Goal: Leave review/rating: Share an evaluation or opinion about a product, service, or content

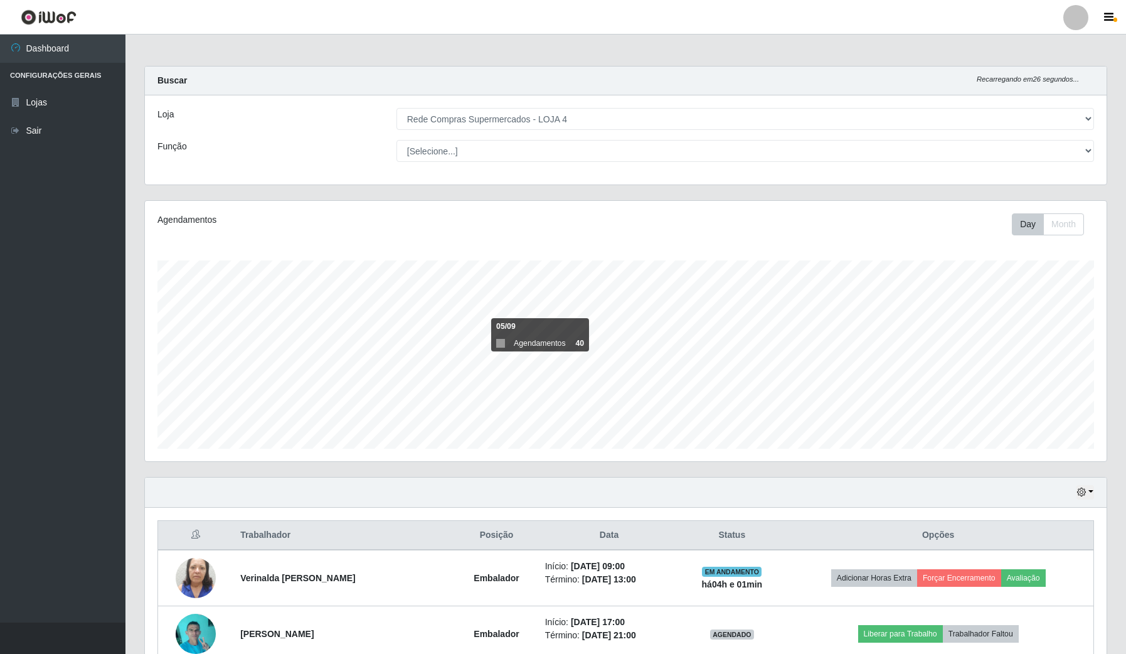
select select "159"
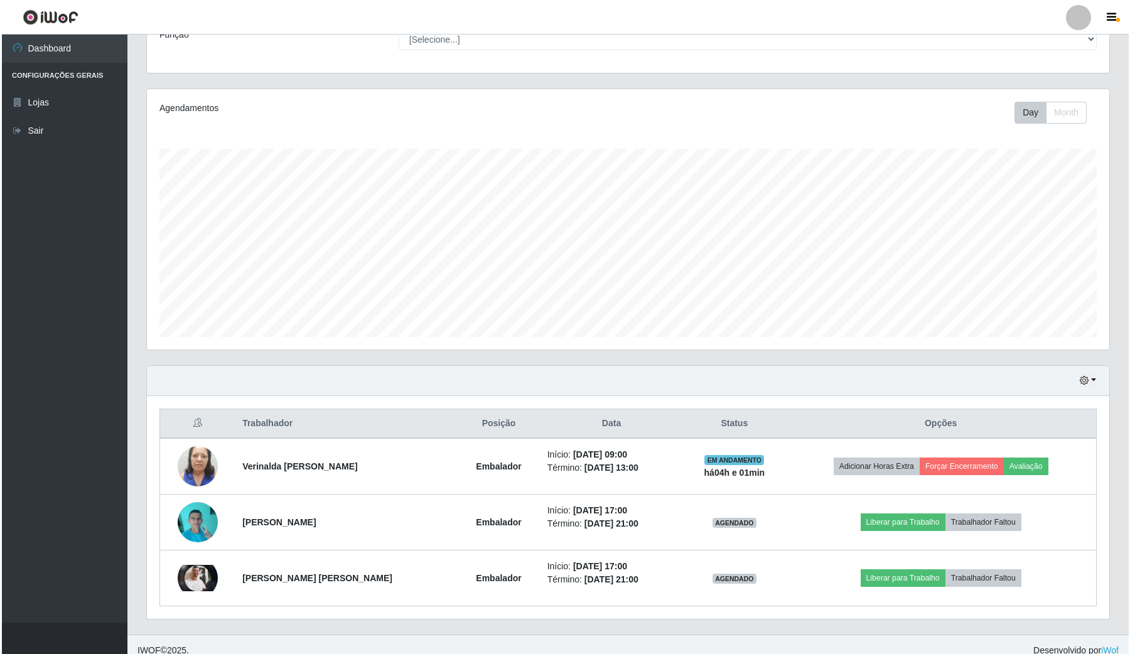
scroll to position [126, 0]
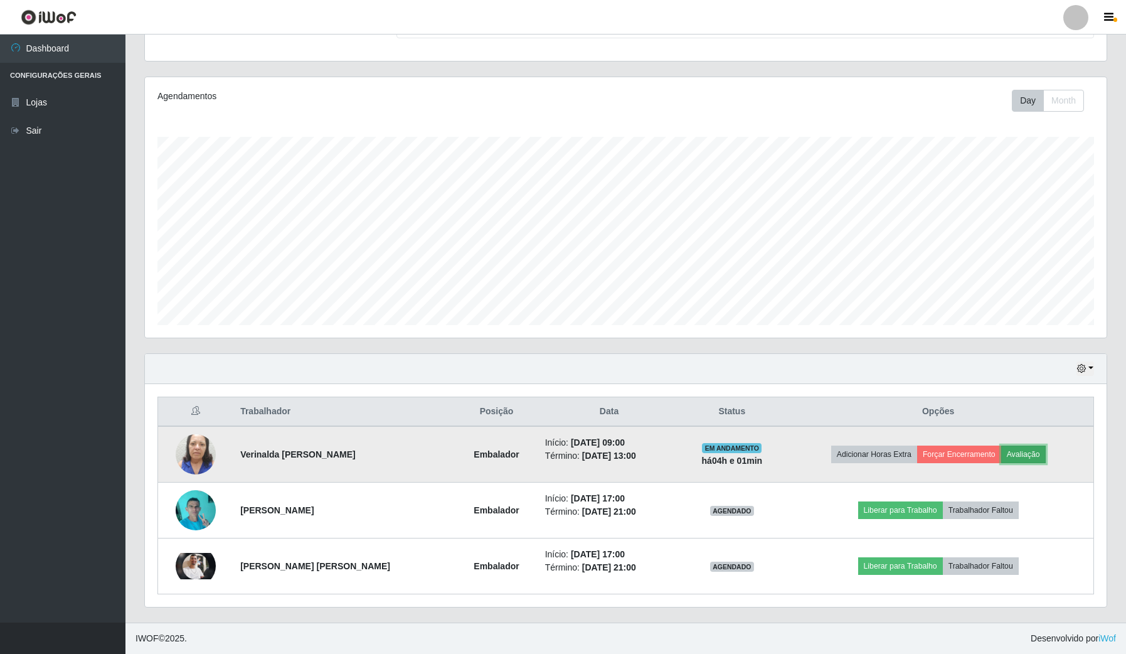
click at [1030, 449] on button "Avaliação" at bounding box center [1024, 455] width 45 height 18
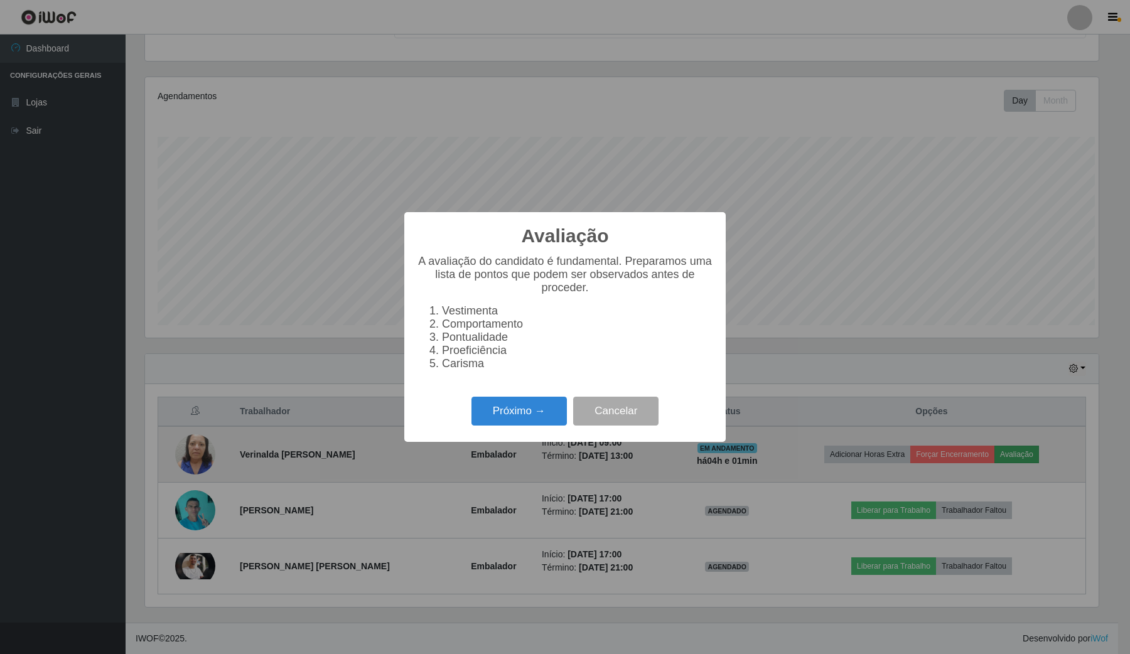
scroll to position [261, 953]
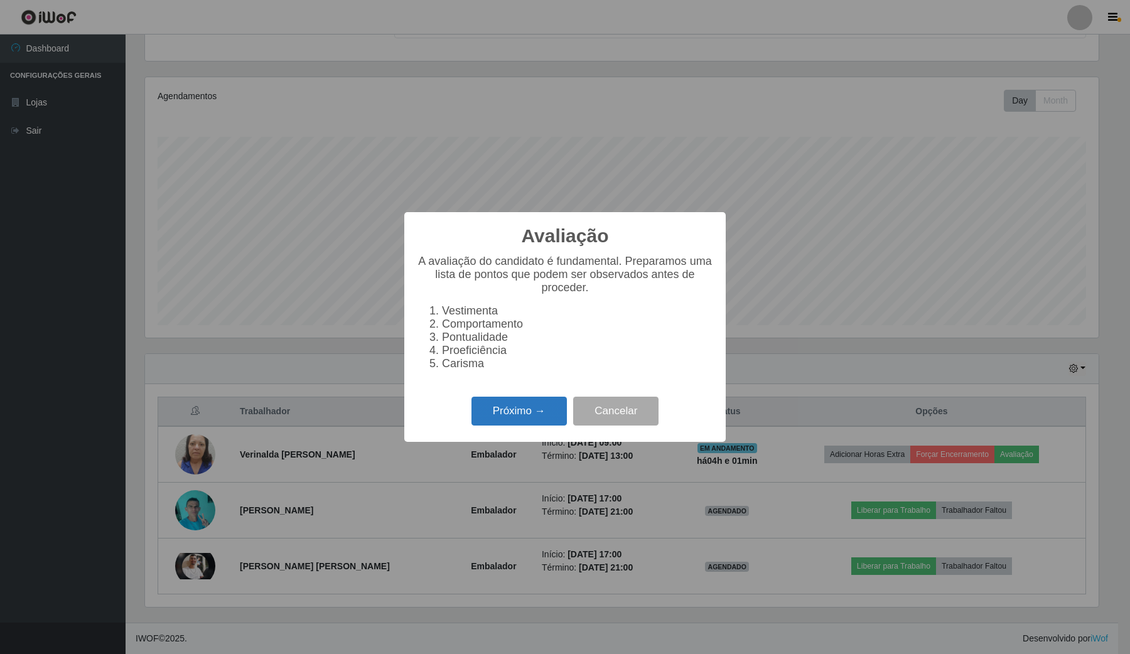
click at [509, 417] on button "Próximo →" at bounding box center [518, 411] width 95 height 29
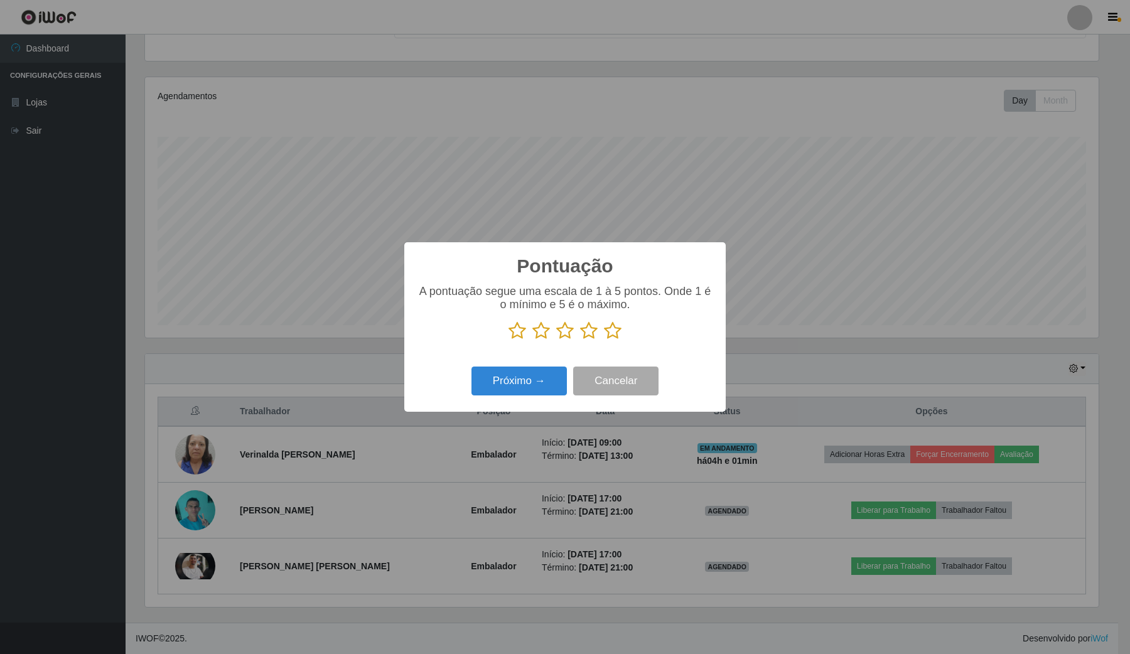
click at [612, 331] on icon at bounding box center [613, 330] width 18 height 19
click at [604, 340] on input "radio" at bounding box center [604, 340] width 0 height 0
click at [544, 387] on button "Próximo →" at bounding box center [518, 380] width 95 height 29
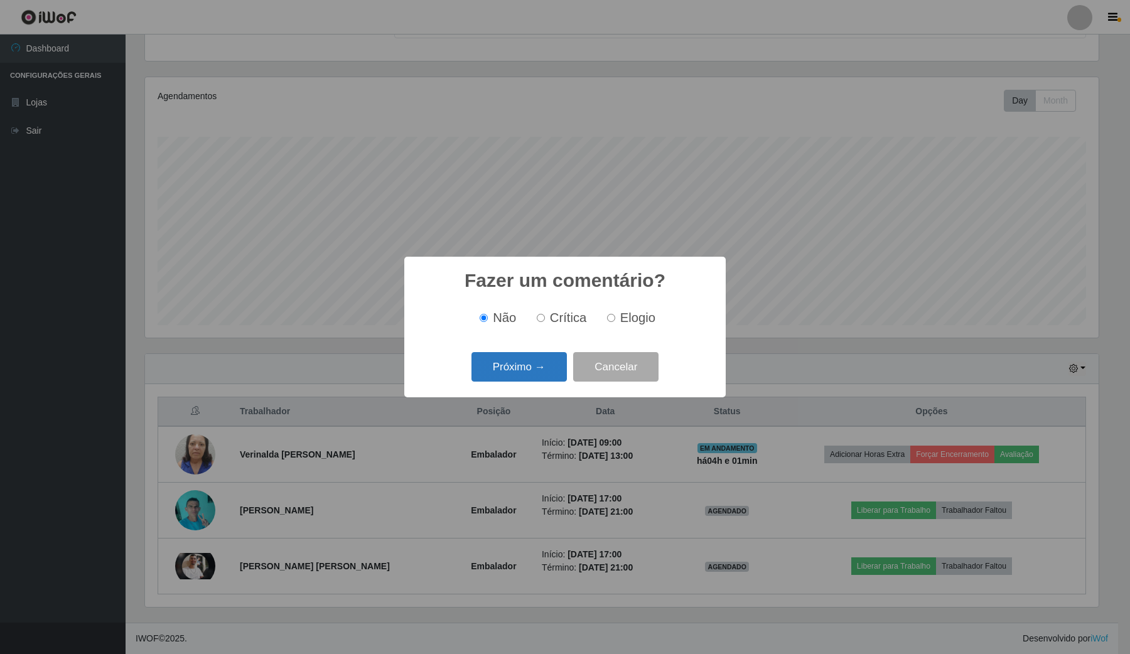
click at [542, 367] on button "Próximo →" at bounding box center [518, 366] width 95 height 29
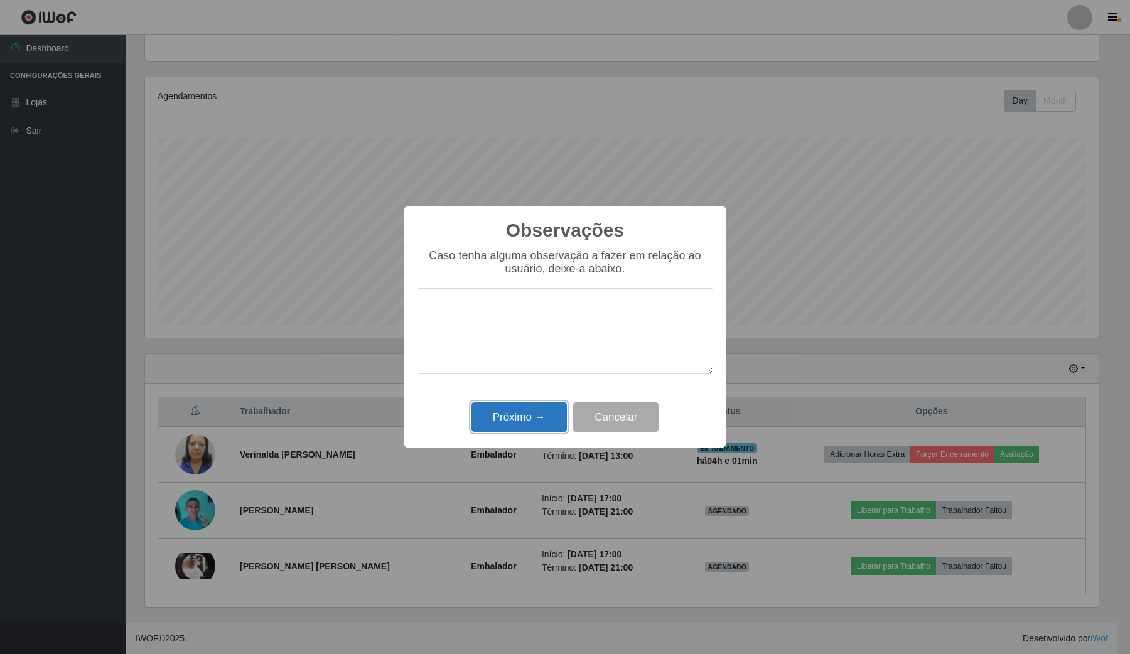
click at [538, 419] on button "Próximo →" at bounding box center [518, 416] width 95 height 29
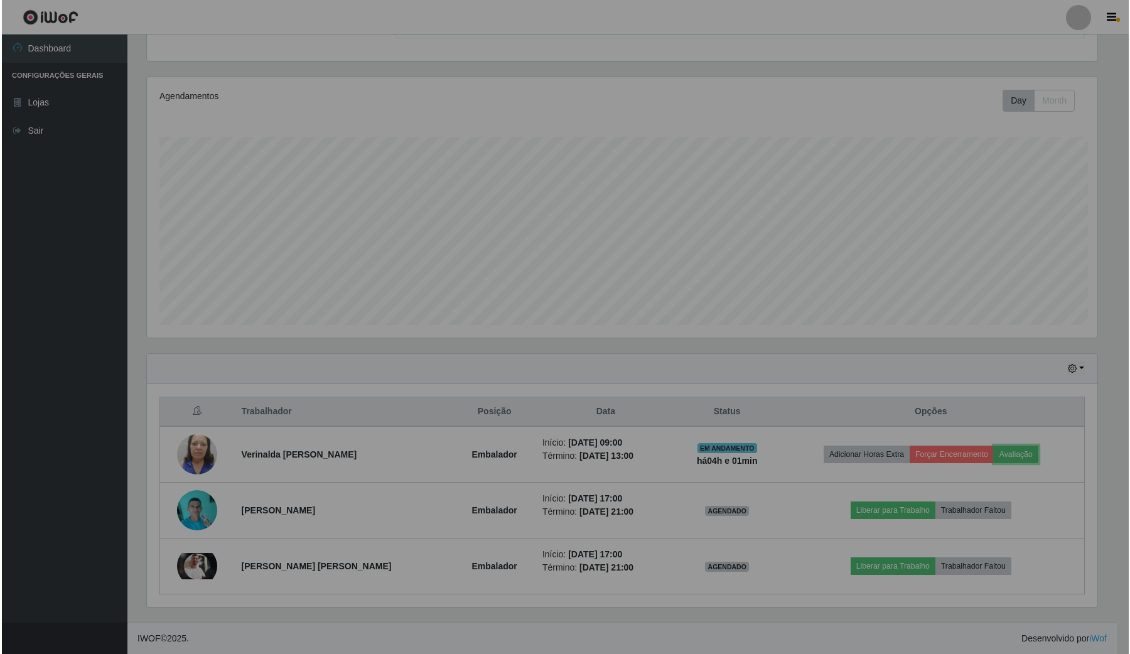
scroll to position [261, 961]
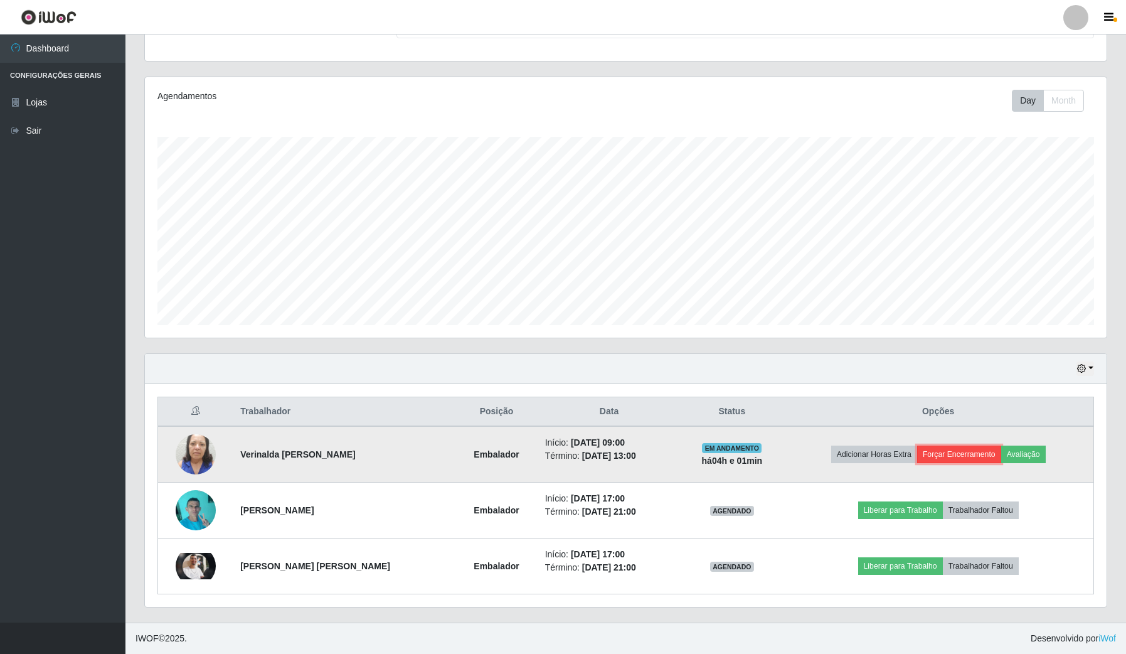
click at [971, 451] on button "Forçar Encerramento" at bounding box center [959, 455] width 84 height 18
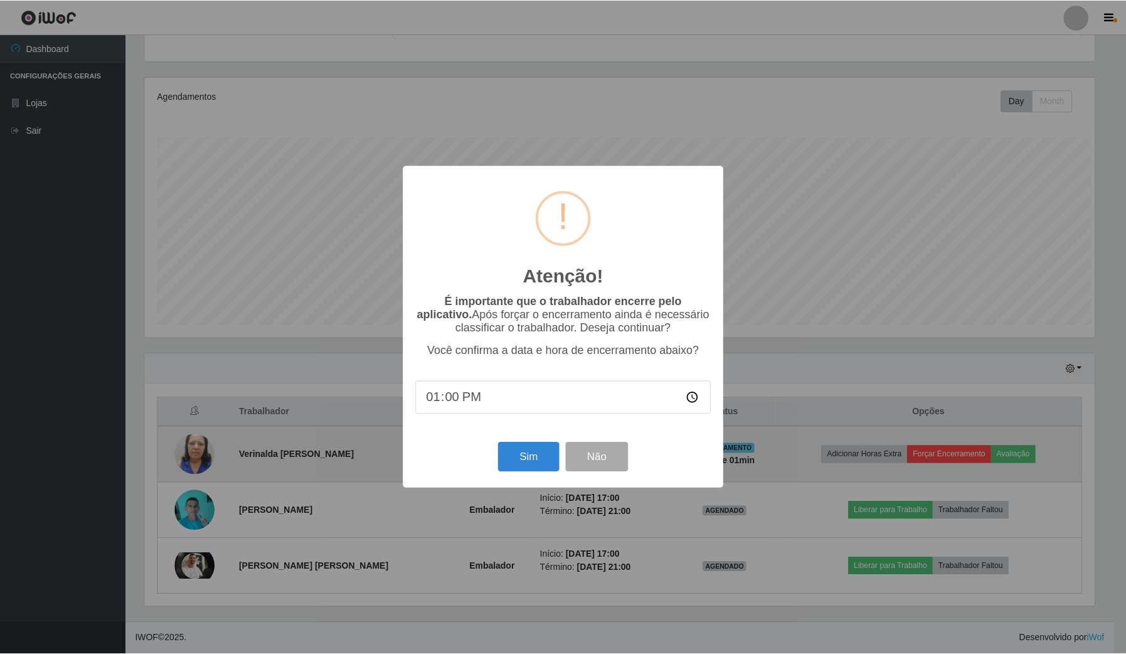
scroll to position [261, 953]
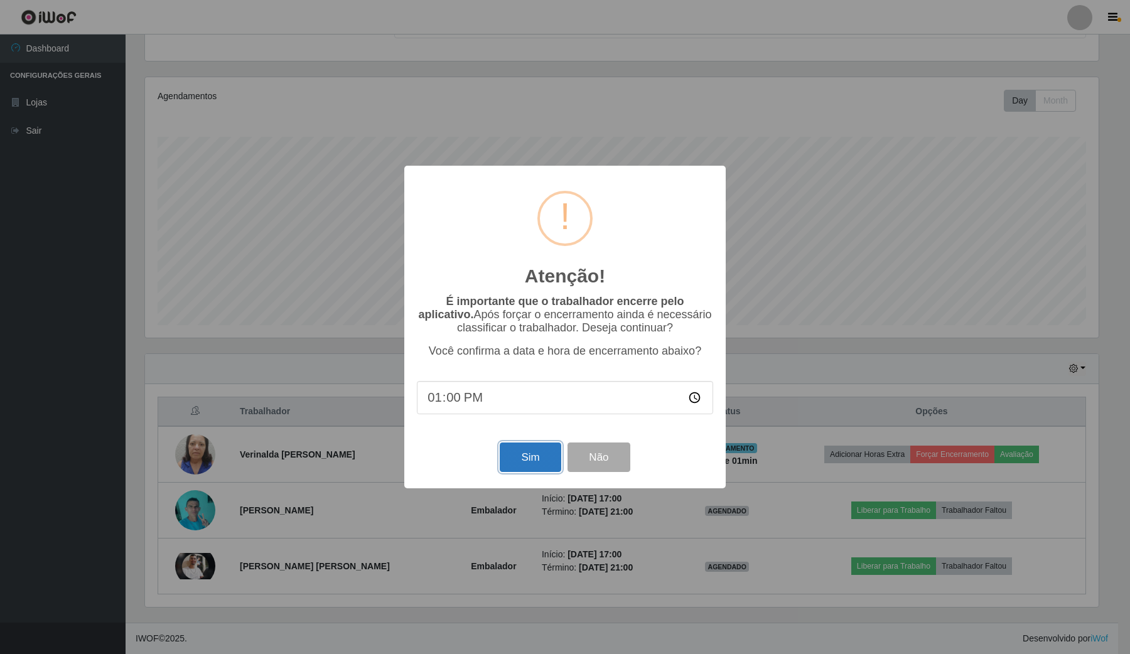
click at [541, 466] on button "Sim" at bounding box center [530, 456] width 61 height 29
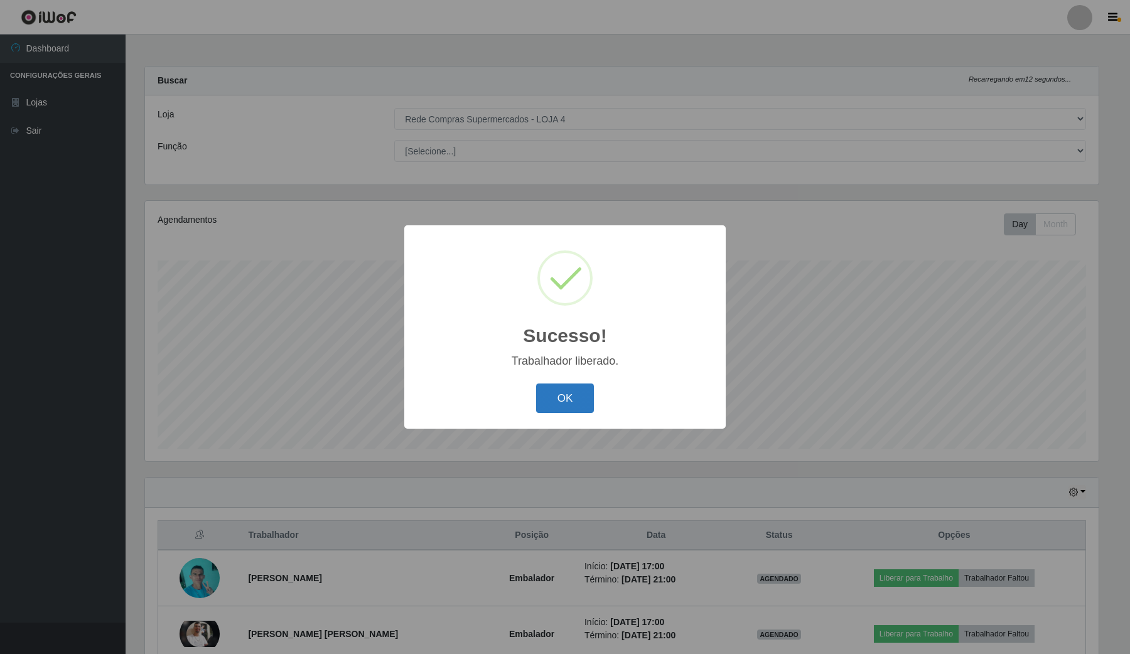
click at [584, 393] on button "OK" at bounding box center [565, 397] width 58 height 29
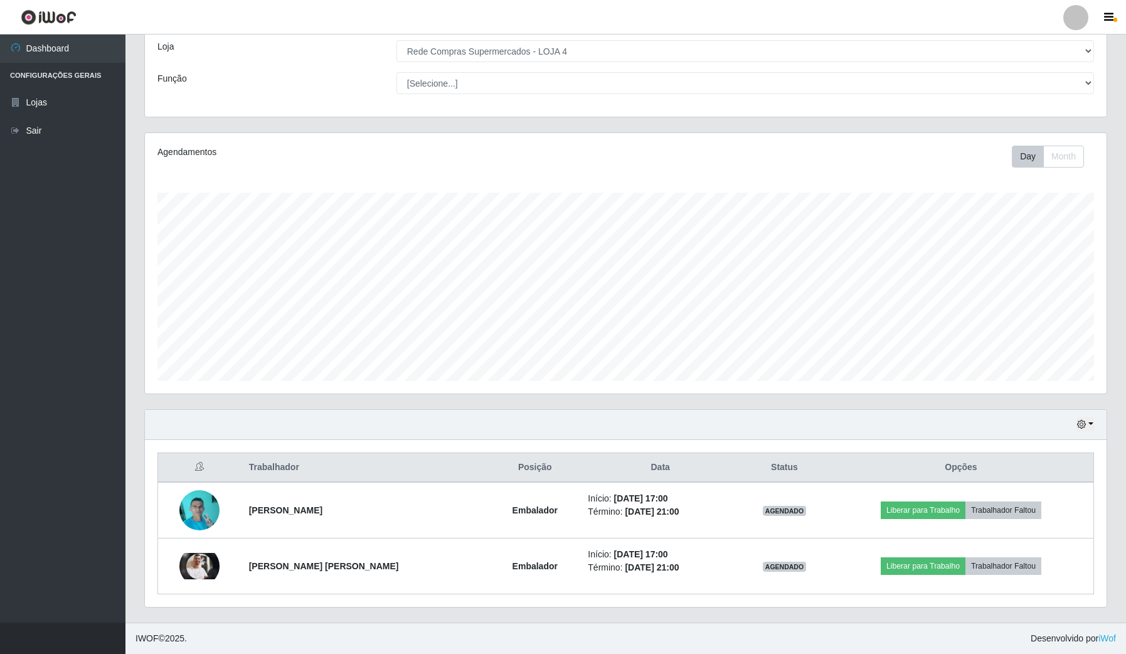
scroll to position [0, 0]
